Goal: Find specific page/section: Find specific page/section

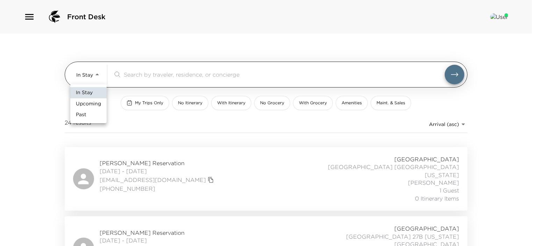
click at [97, 74] on body "Front Desk In Stay In-Stay ​ My Trips Only No Itinerary With Itinerary No Groce…" at bounding box center [268, 123] width 537 height 246
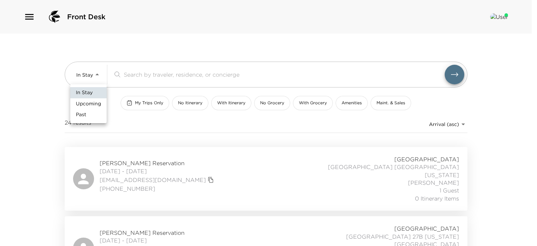
click at [91, 102] on span "Upcoming" at bounding box center [88, 103] width 25 height 7
type input "Upcoming"
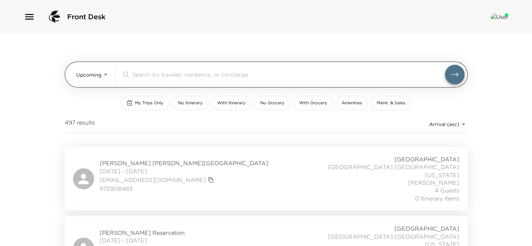
click at [136, 78] on div "​" at bounding box center [288, 74] width 313 height 8
click at [138, 77] on input "search" at bounding box center [288, 74] width 313 height 8
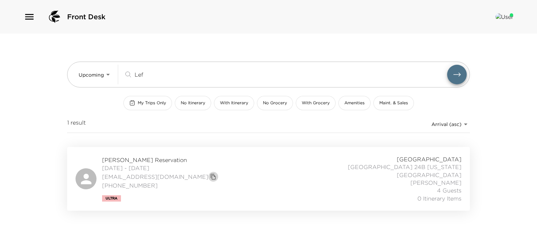
click at [210, 174] on icon "copy primary member email" at bounding box center [213, 176] width 6 height 6
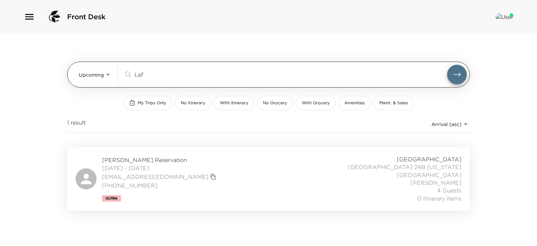
click at [168, 76] on input "Lef" at bounding box center [291, 74] width 313 height 8
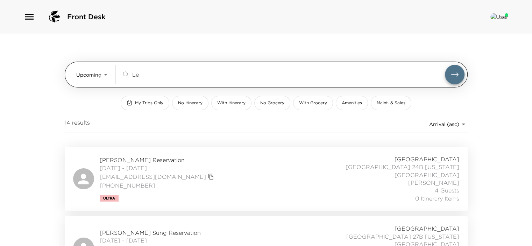
type input "L"
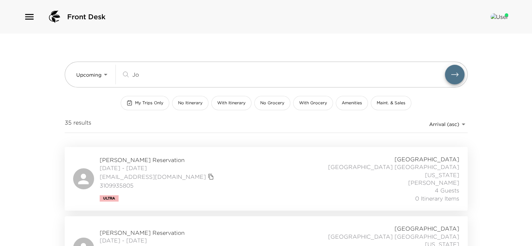
type input "J"
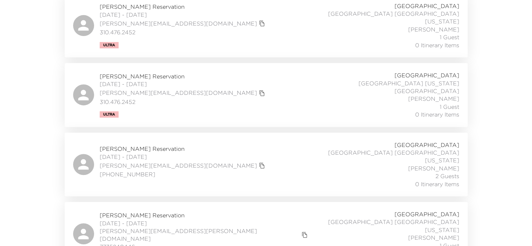
scroll to position [294, 0]
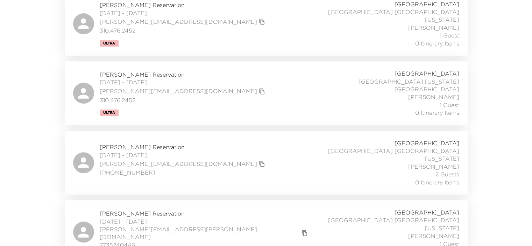
type input "[PERSON_NAME]"
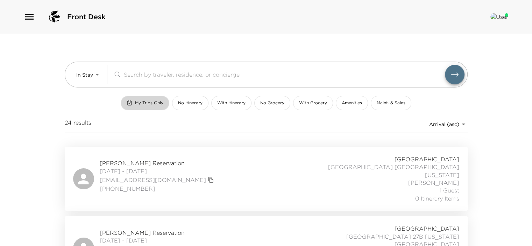
click at [147, 105] on span "My Trips Only" at bounding box center [149, 103] width 28 height 6
